Goal: Go to known website: Go to known website

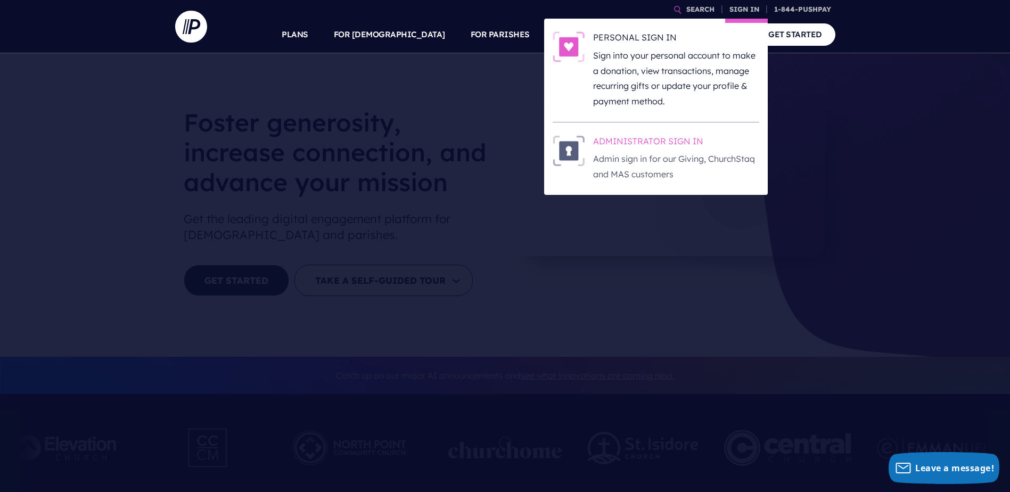
click at [639, 146] on h6 "ADMINISTRATOR SIGN IN" at bounding box center [676, 143] width 166 height 16
click at [737, 3] on link "SIGN IN" at bounding box center [744, 9] width 38 height 19
click at [656, 143] on h6 "ADMINISTRATOR SIGN IN" at bounding box center [676, 143] width 166 height 16
